Goal: Communication & Community: Answer question/provide support

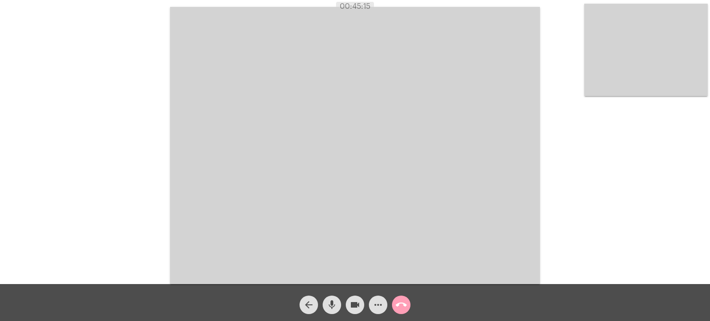
click at [402, 306] on mat-icon "call_end" at bounding box center [401, 304] width 11 height 11
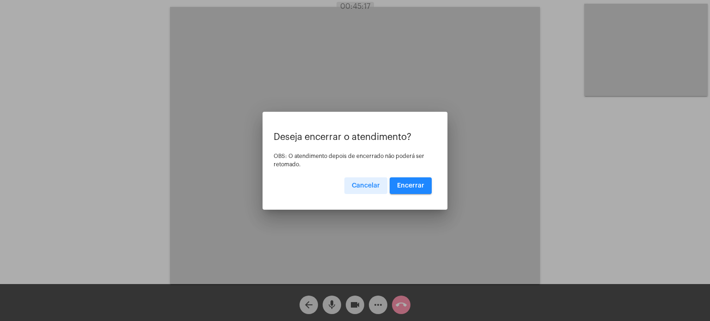
click at [423, 189] on button "Encerrar" at bounding box center [411, 185] width 42 height 17
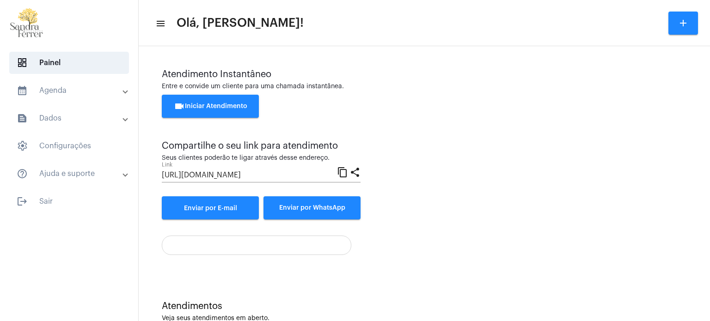
click at [469, 116] on div "videocam Iniciar Atendimento" at bounding box center [424, 111] width 525 height 32
drag, startPoint x: 222, startPoint y: 107, endPoint x: 227, endPoint y: 107, distance: 5.5
click at [222, 107] on span "videocam Iniciar Atendimento" at bounding box center [210, 106] width 73 height 6
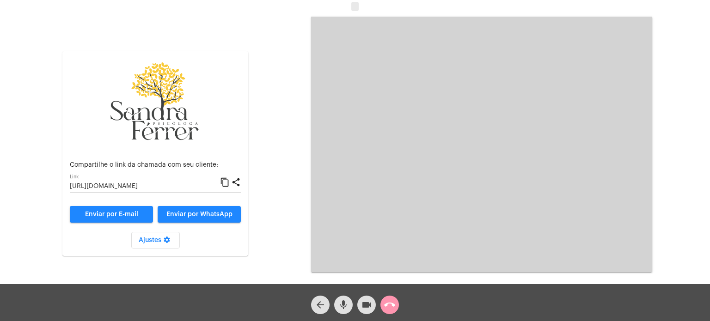
click at [226, 185] on mat-icon "content_copy" at bounding box center [225, 182] width 10 height 11
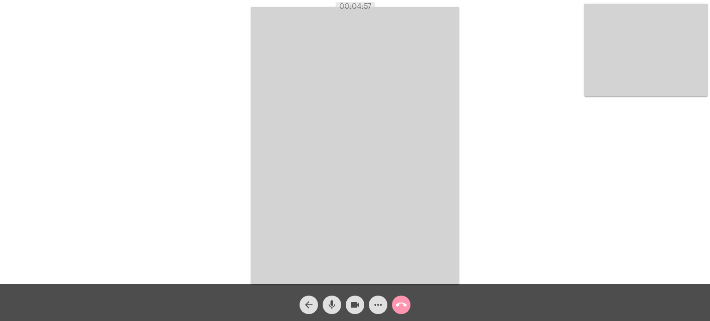
click at [377, 303] on mat-icon "more_horiz" at bounding box center [378, 304] width 11 height 11
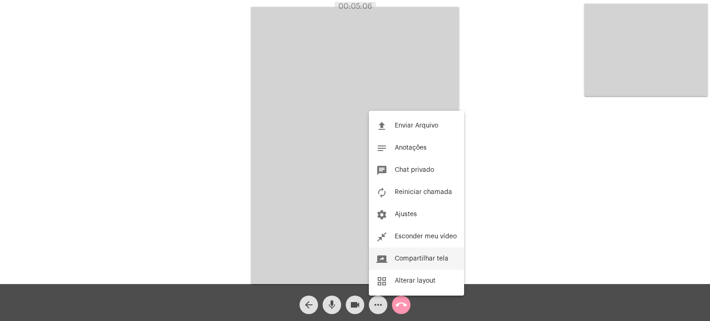
click at [414, 255] on button "screen_share Compartilhar tela" at bounding box center [416, 259] width 95 height 22
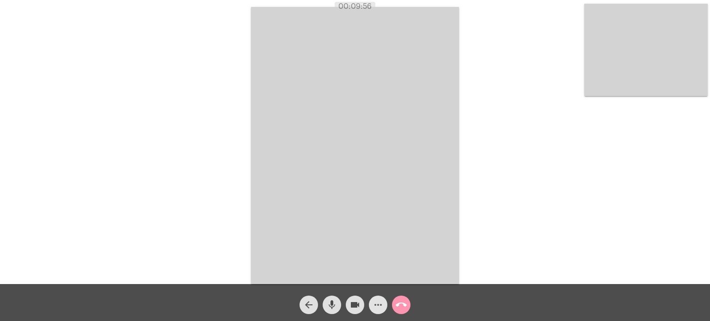
click at [378, 302] on mat-icon "more_horiz" at bounding box center [378, 304] width 11 height 11
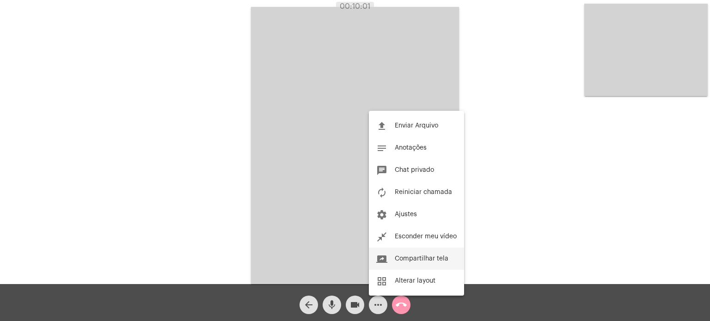
click at [408, 257] on span "Compartilhar tela" at bounding box center [422, 259] width 54 height 6
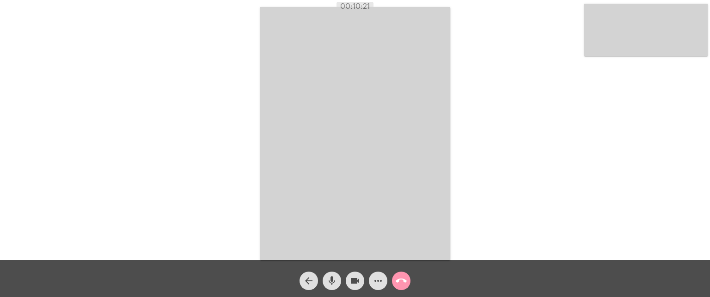
click at [636, 21] on video at bounding box center [645, 30] width 123 height 52
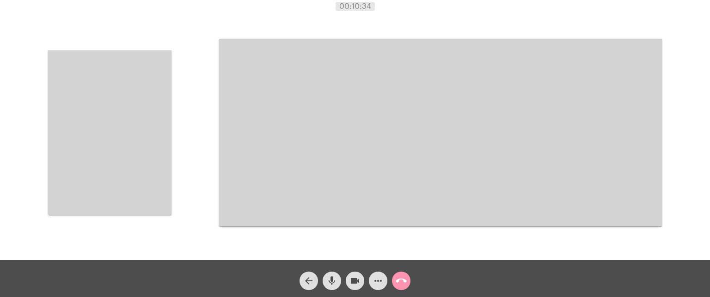
click at [458, 98] on video at bounding box center [440, 133] width 443 height 188
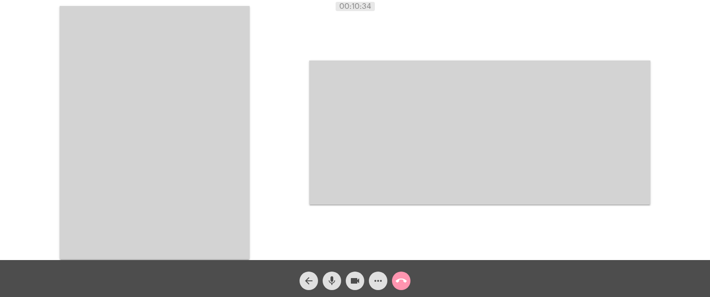
click at [458, 98] on video at bounding box center [479, 133] width 341 height 144
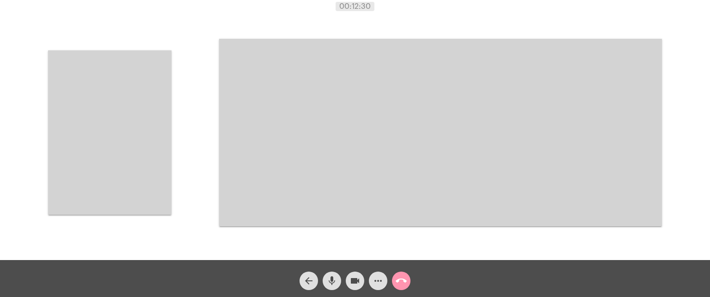
click at [378, 281] on mat-icon "more_horiz" at bounding box center [378, 280] width 11 height 11
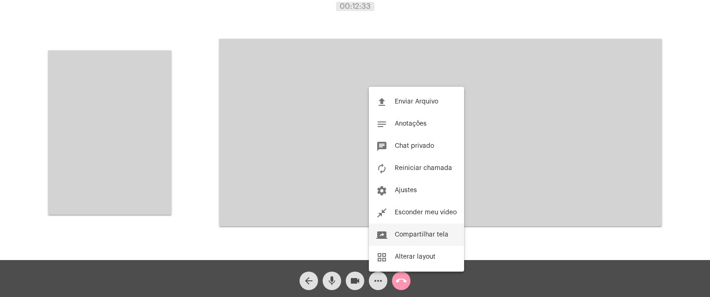
click at [415, 235] on span "Compartilhar tela" at bounding box center [422, 235] width 54 height 6
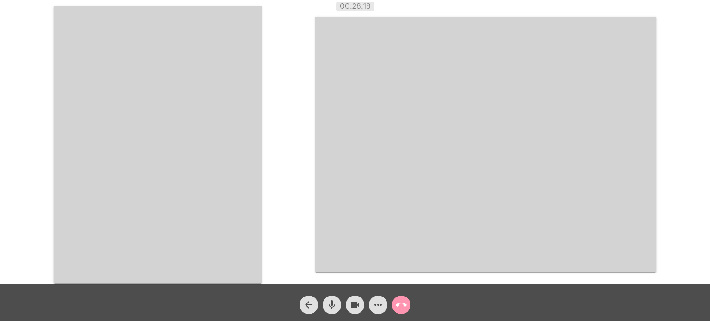
click at [296, 24] on div "Acessando Câmera e Microfone..." at bounding box center [355, 143] width 708 height 284
click at [401, 306] on mat-icon "call_end" at bounding box center [401, 304] width 11 height 11
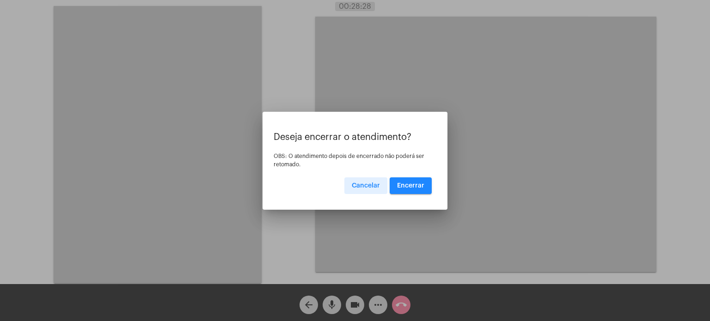
click at [401, 185] on span "Encerrar" at bounding box center [410, 186] width 27 height 6
